Goal: Transaction & Acquisition: Purchase product/service

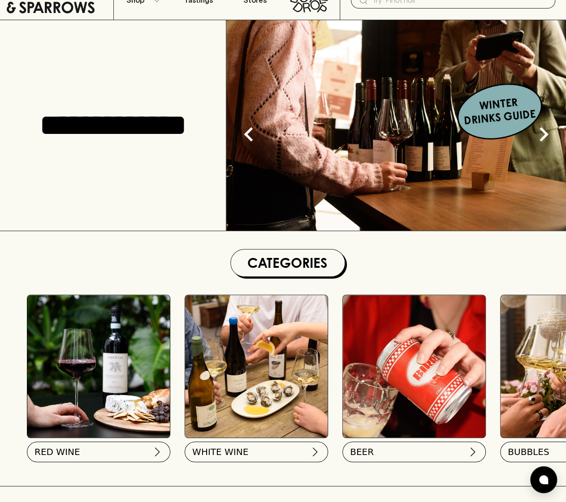
scroll to position [134, 0]
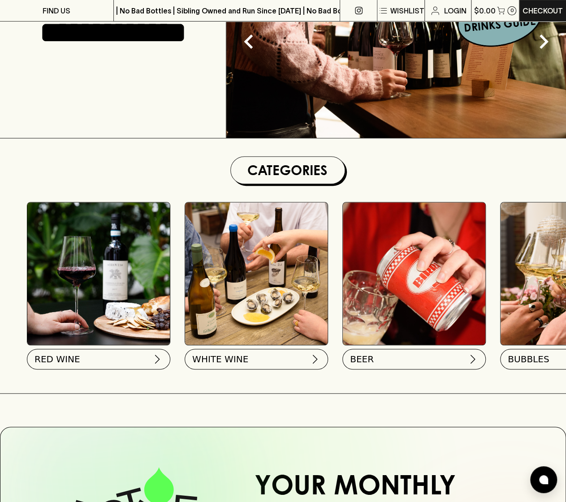
click at [70, 290] on img at bounding box center [98, 274] width 143 height 143
click at [115, 285] on img at bounding box center [98, 274] width 143 height 143
click at [101, 365] on button "RED WINE" at bounding box center [97, 357] width 143 height 21
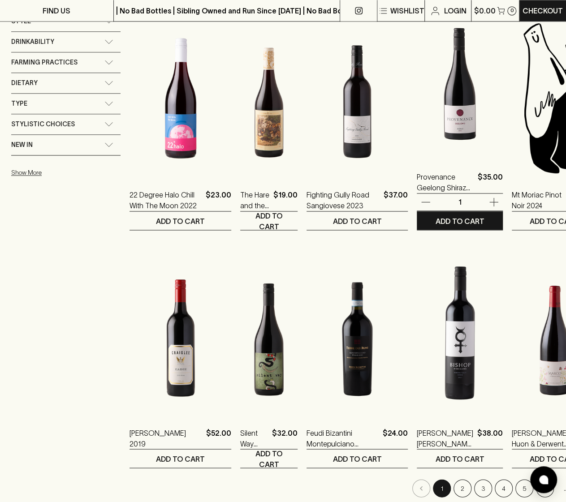
scroll to position [762, 0]
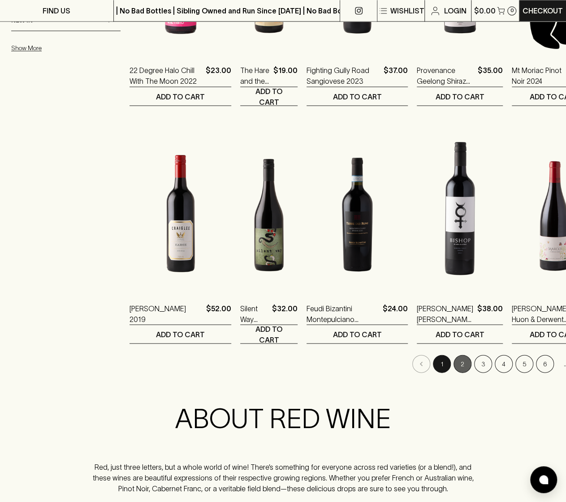
click at [453, 361] on button "2" at bounding box center [462, 364] width 18 height 18
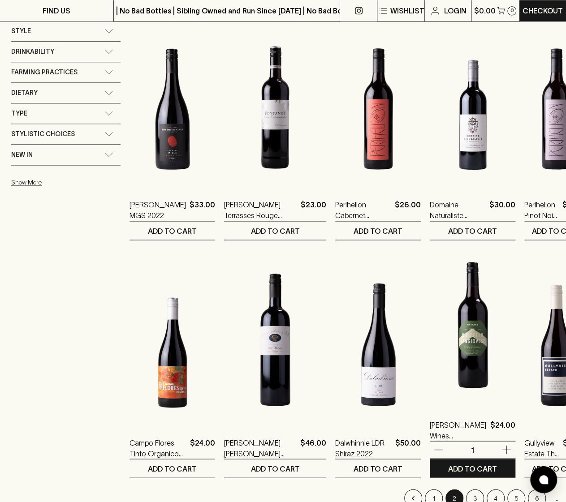
scroll to position [717, 0]
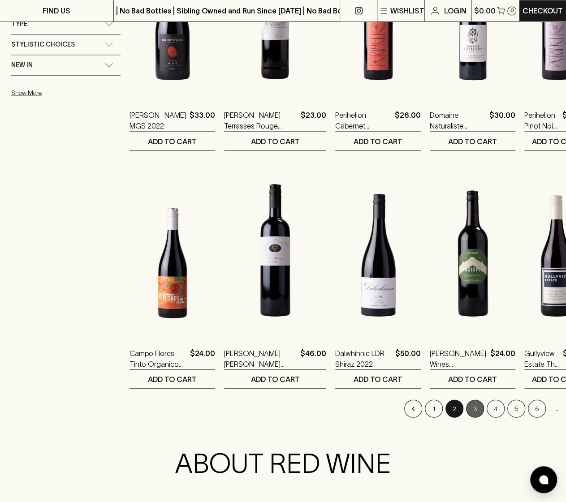
click at [466, 408] on button "3" at bounding box center [475, 409] width 18 height 18
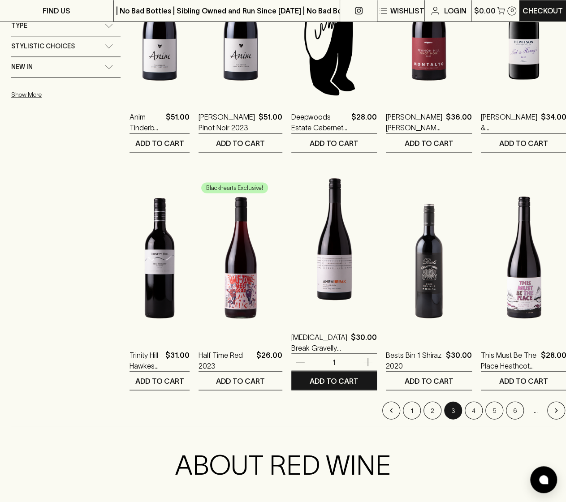
scroll to position [717, 0]
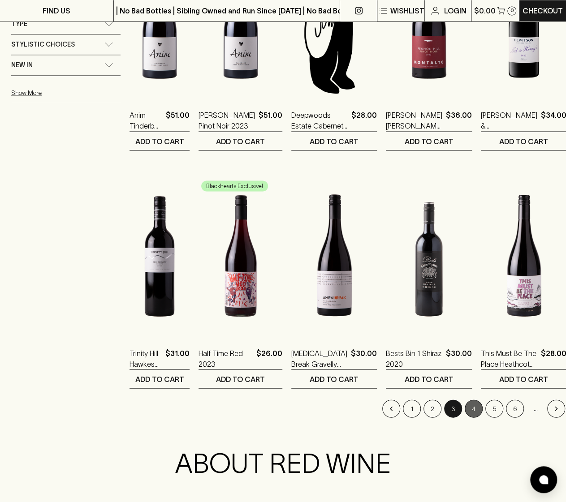
click at [465, 408] on button "4" at bounding box center [474, 409] width 18 height 18
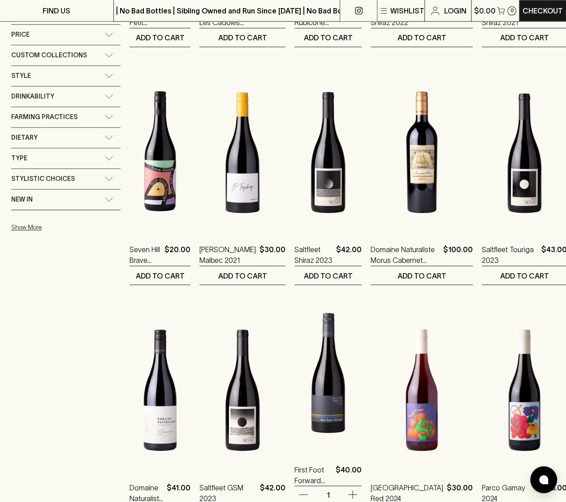
scroll to position [717, 0]
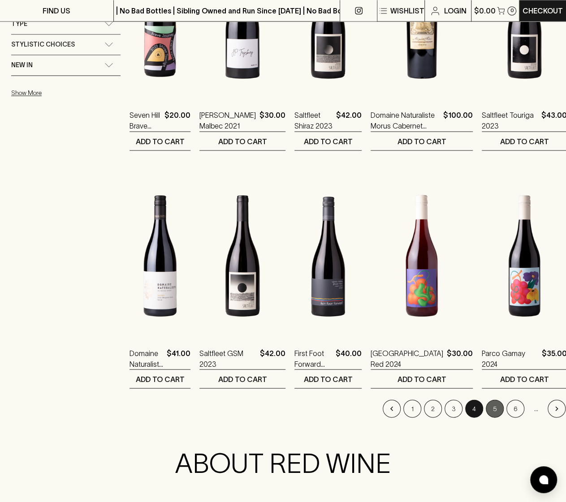
click at [486, 410] on button "5" at bounding box center [495, 409] width 18 height 18
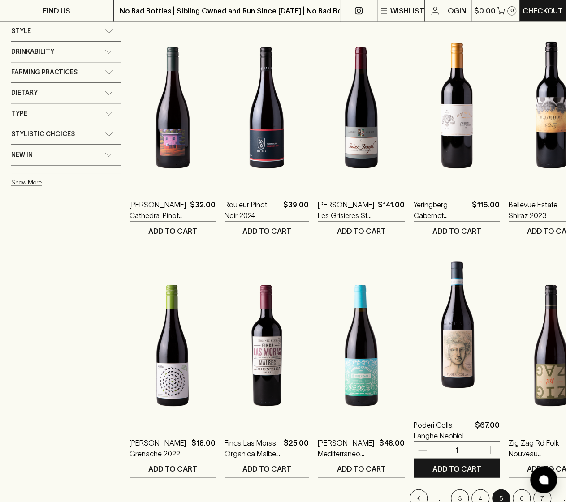
scroll to position [672, 0]
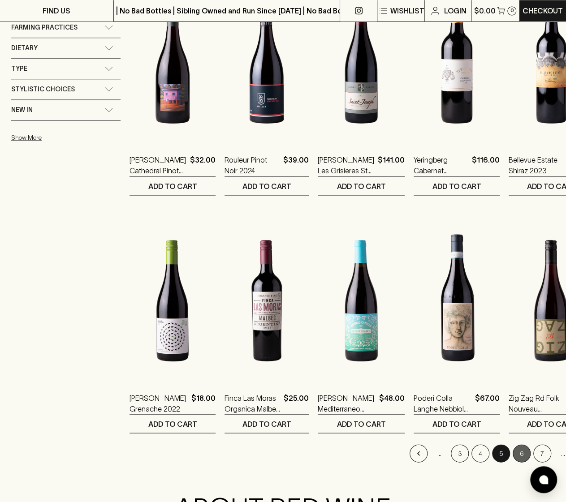
click at [513, 453] on button "6" at bounding box center [522, 454] width 18 height 18
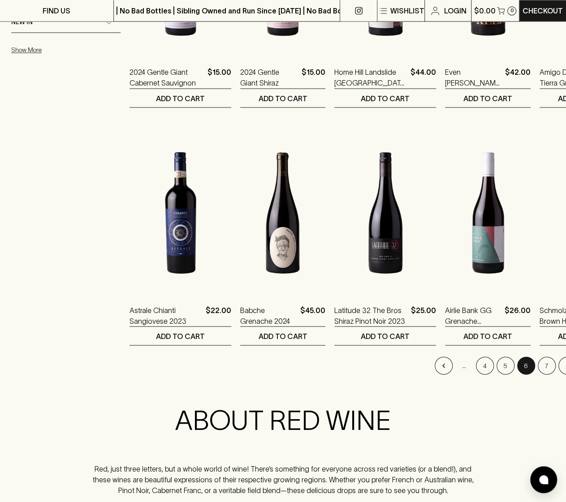
scroll to position [762, 0]
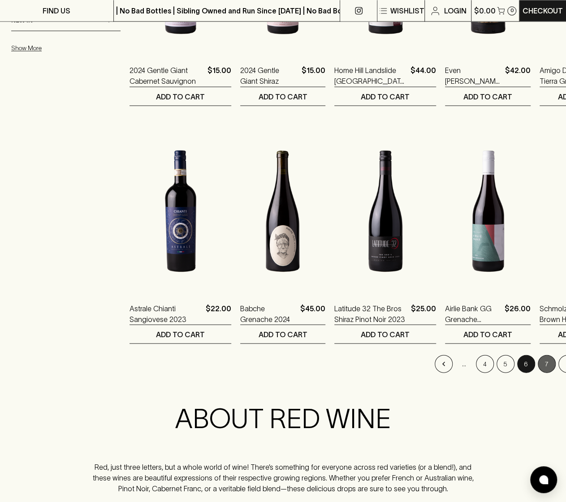
click at [538, 367] on button "7" at bounding box center [547, 364] width 18 height 18
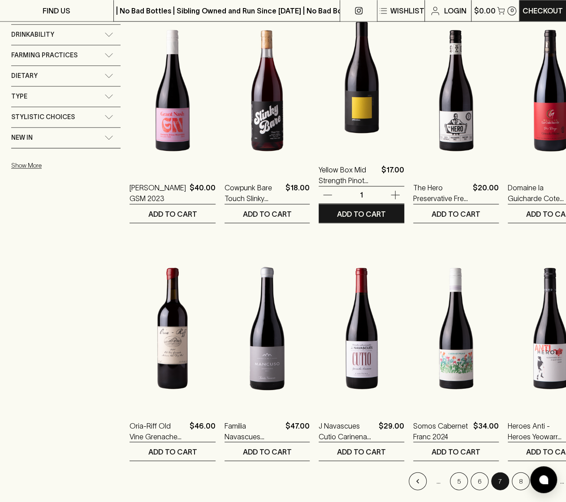
scroll to position [762, 0]
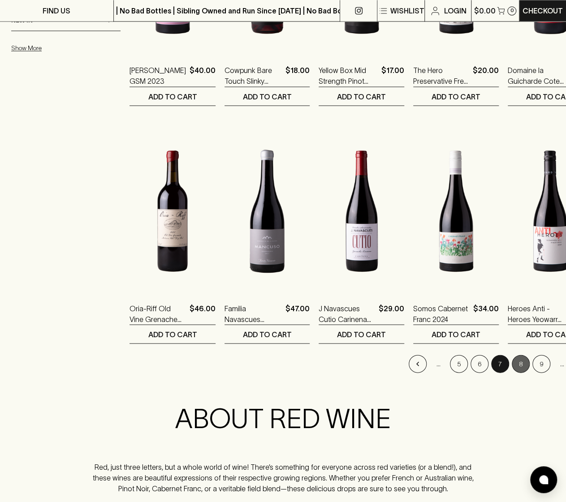
click at [512, 368] on button "8" at bounding box center [521, 364] width 18 height 18
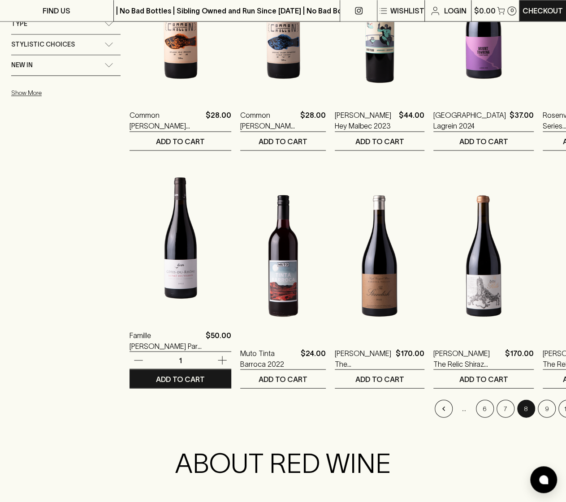
scroll to position [762, 0]
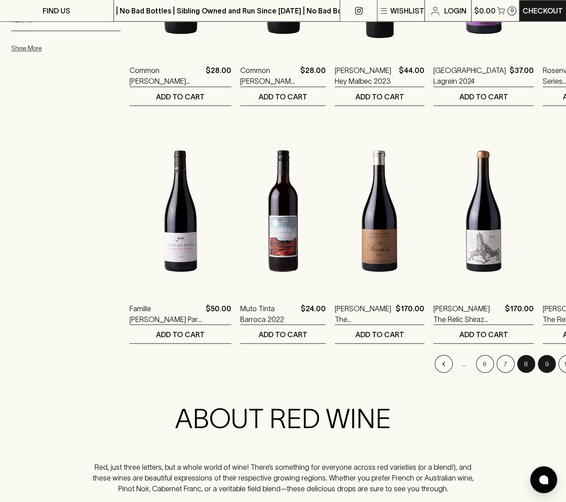
click at [538, 360] on button "9" at bounding box center [547, 364] width 18 height 18
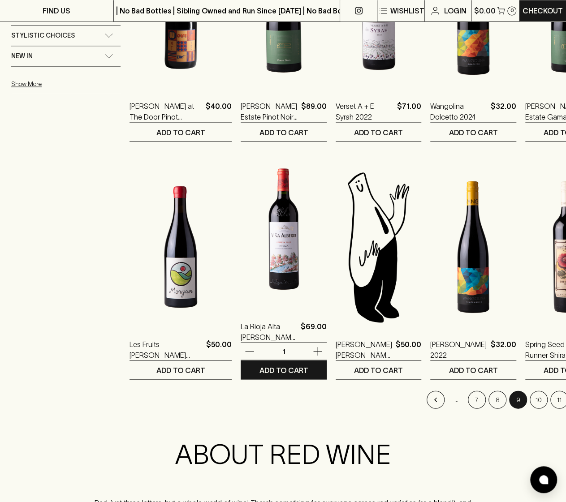
scroll to position [851, 0]
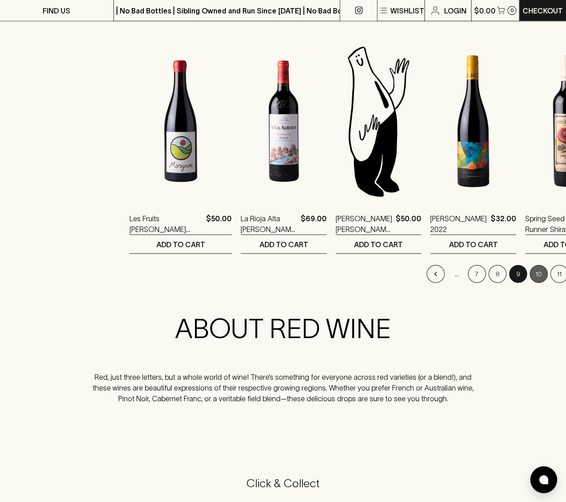
click at [530, 271] on button "10" at bounding box center [539, 274] width 18 height 18
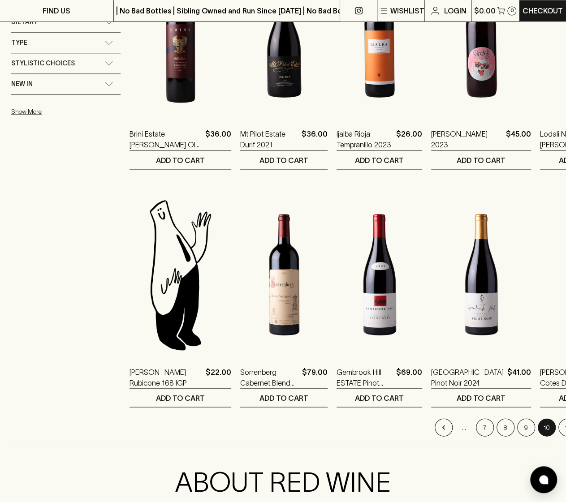
scroll to position [807, 0]
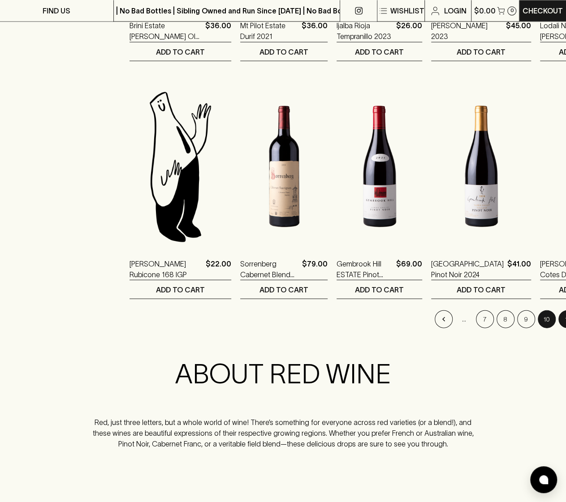
click at [558, 319] on button "11" at bounding box center [567, 319] width 18 height 18
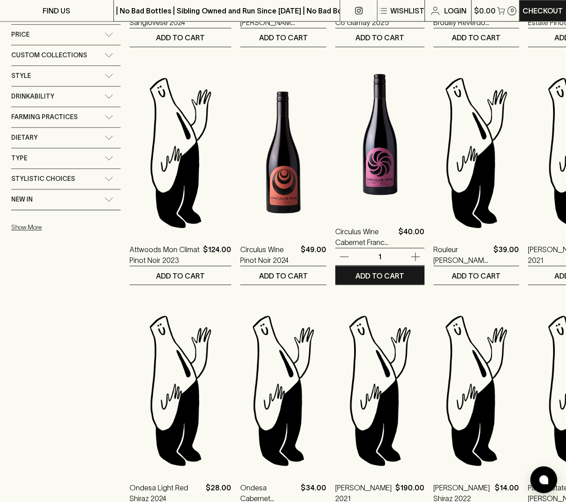
scroll to position [762, 0]
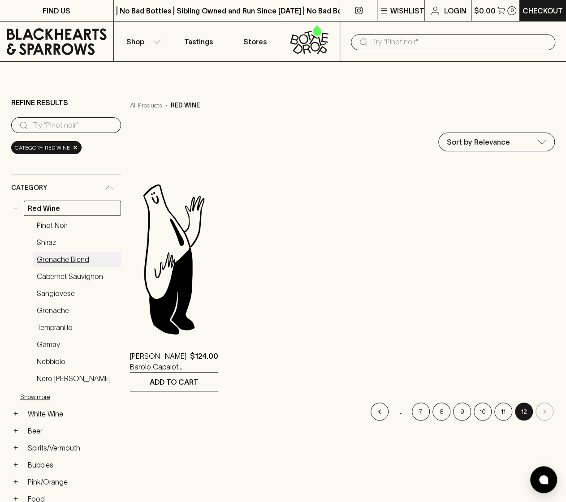
click at [56, 259] on link "Grenache Blend" at bounding box center [77, 259] width 88 height 15
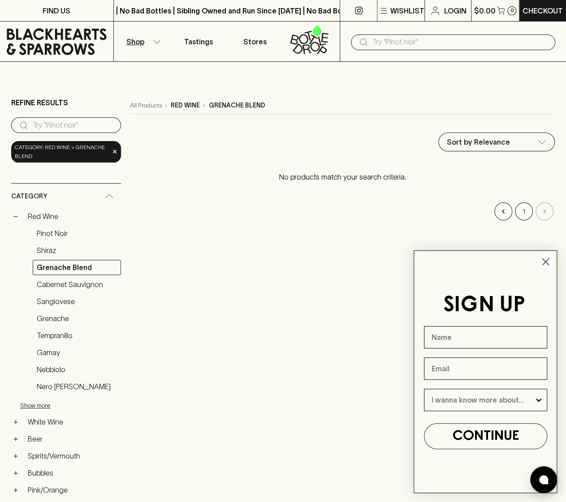
click at [550, 262] on circle "Close dialog" at bounding box center [545, 262] width 15 height 15
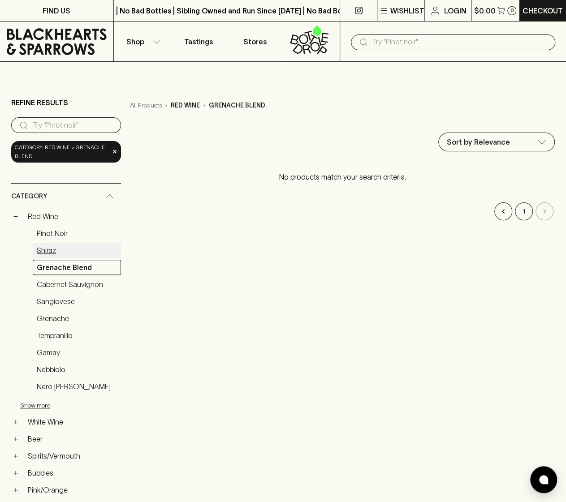
click at [50, 255] on link "Shiraz" at bounding box center [77, 250] width 88 height 15
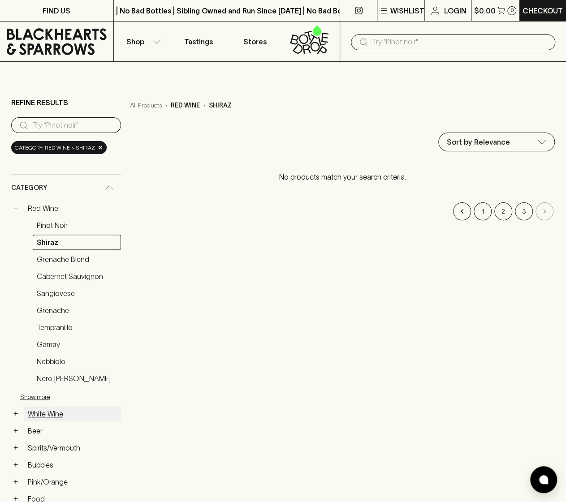
click at [41, 413] on link "White Wine" at bounding box center [72, 413] width 97 height 15
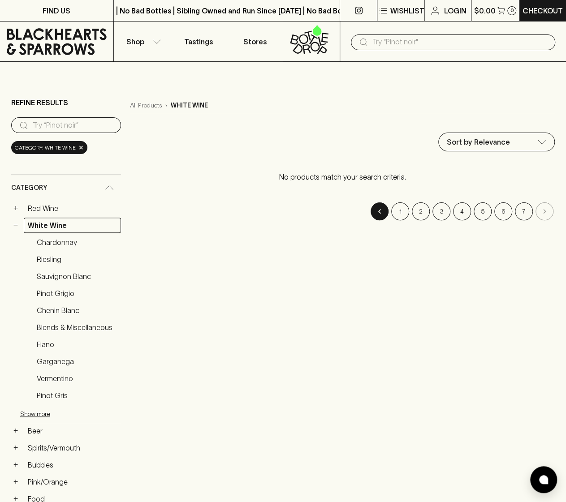
click at [381, 212] on icon "Go to previous page" at bounding box center [379, 211] width 9 height 9
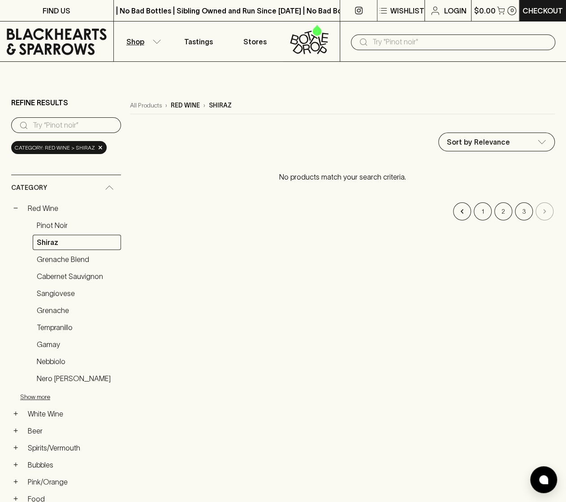
click at [54, 38] on icon at bounding box center [57, 41] width 100 height 27
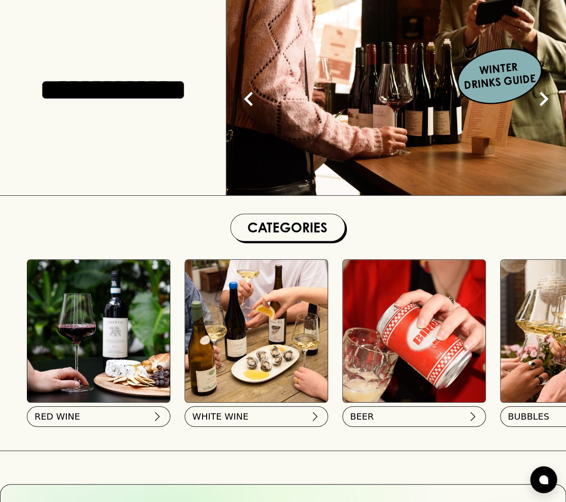
scroll to position [224, 0]
